Goal: Transaction & Acquisition: Book appointment/travel/reservation

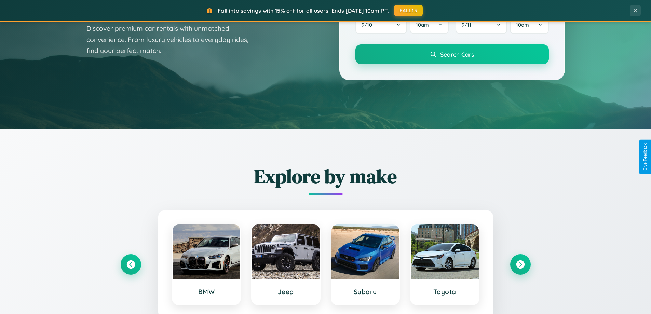
scroll to position [1315, 0]
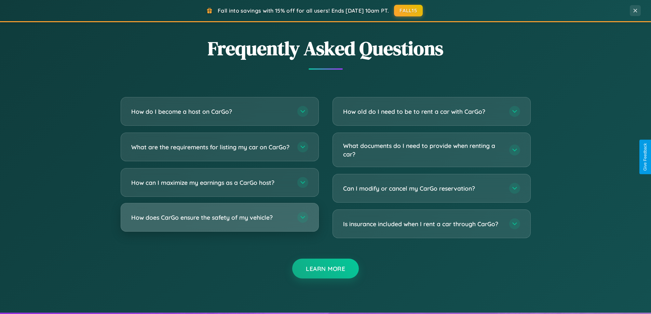
click at [219, 222] on h3 "How does CarGo ensure the safety of my vehicle?" at bounding box center [210, 217] width 159 height 9
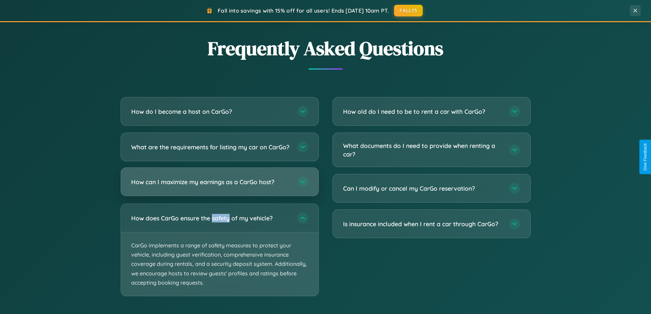
click at [219, 186] on h3 "How can I maximize my earnings as a CarGo host?" at bounding box center [210, 182] width 159 height 9
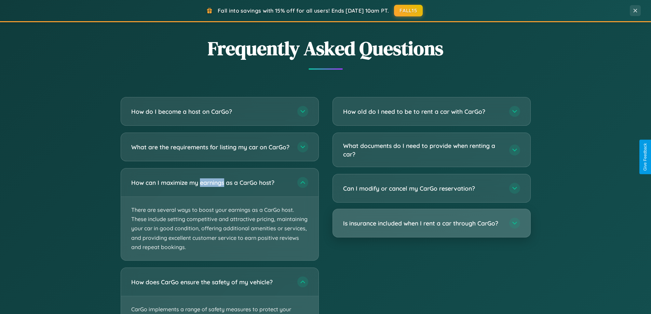
click at [431, 223] on h3 "Is insurance included when I rent a car through CarGo?" at bounding box center [422, 223] width 159 height 9
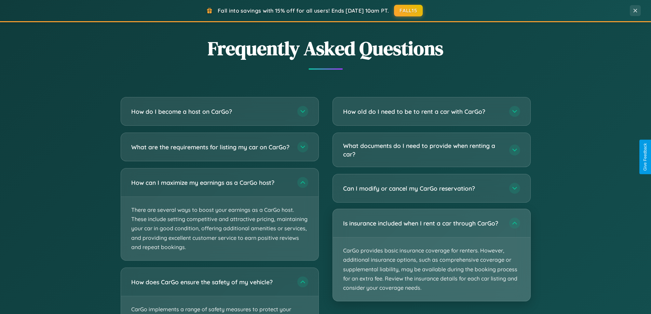
click at [431, 255] on p "CarGo provides basic insurance coverage for renters. However, additional insura…" at bounding box center [432, 270] width 198 height 64
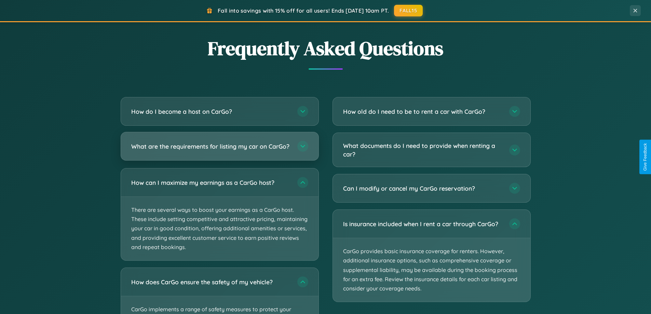
click at [219, 150] on h3 "What are the requirements for listing my car on CarGo?" at bounding box center [210, 146] width 159 height 9
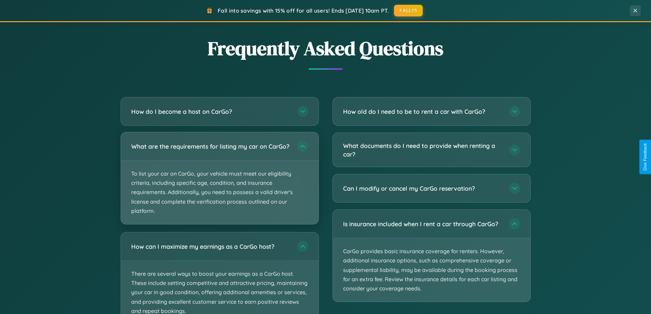
click at [219, 181] on p "To list your car on CarGo, your vehicle must meet our eligibility criteria, inc…" at bounding box center [220, 193] width 198 height 64
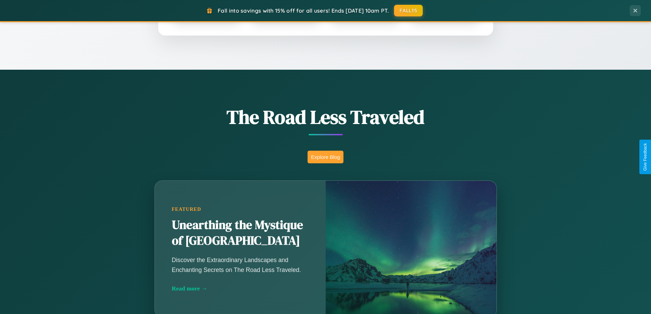
click at [325, 157] on button "Explore Blog" at bounding box center [326, 157] width 36 height 13
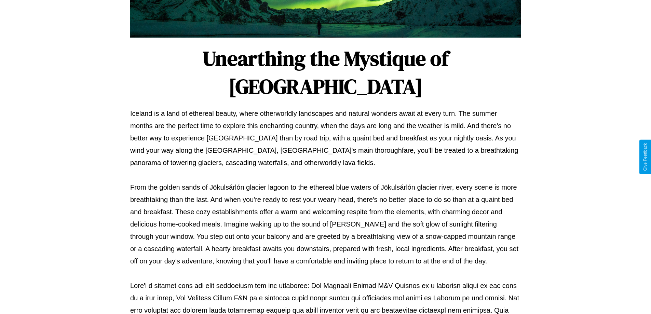
scroll to position [221, 0]
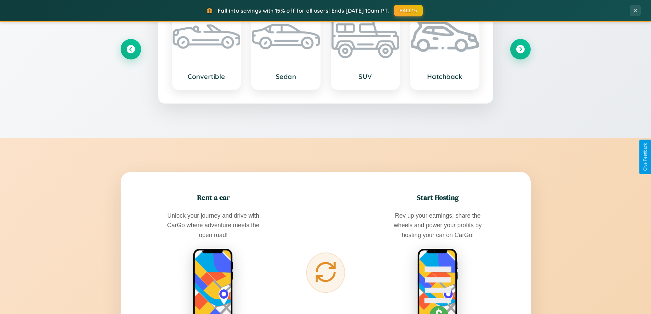
scroll to position [1098, 0]
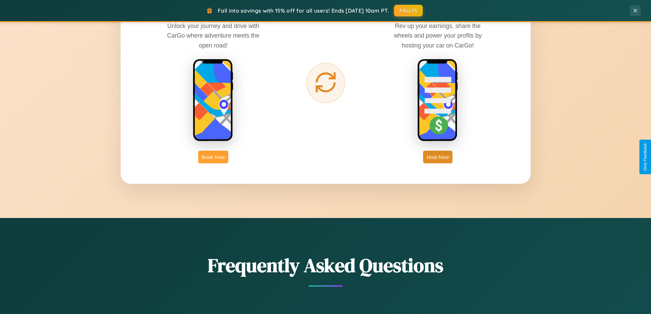
click at [213, 157] on button "Book Now" at bounding box center [213, 157] width 30 height 13
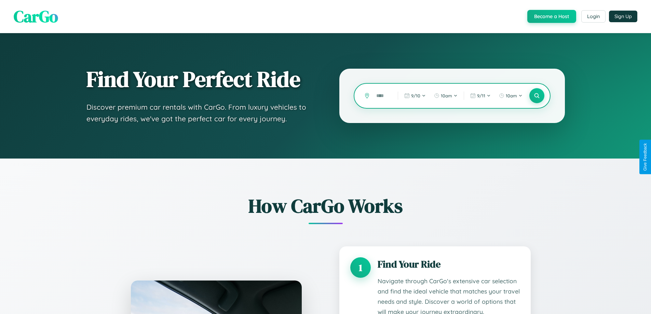
click at [382, 96] on input "text" at bounding box center [382, 96] width 18 height 12
type input "*****"
click at [537, 96] on icon at bounding box center [536, 96] width 6 height 6
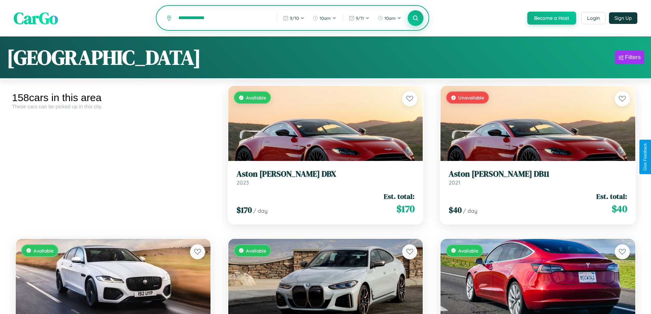
type input "**********"
click at [415, 18] on icon at bounding box center [415, 18] width 6 height 6
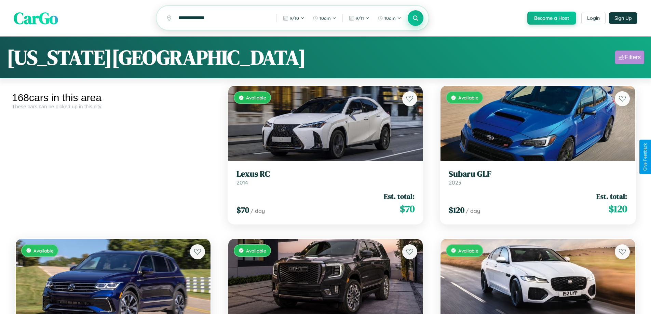
click at [630, 58] on div "Filters" at bounding box center [633, 57] width 16 height 7
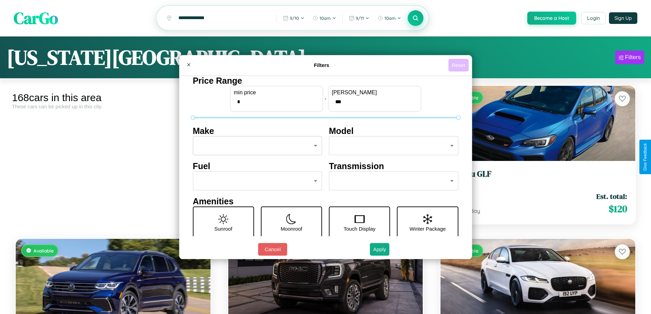
click at [459, 65] on button "Reset" at bounding box center [458, 65] width 20 height 13
